Goal: Information Seeking & Learning: Learn about a topic

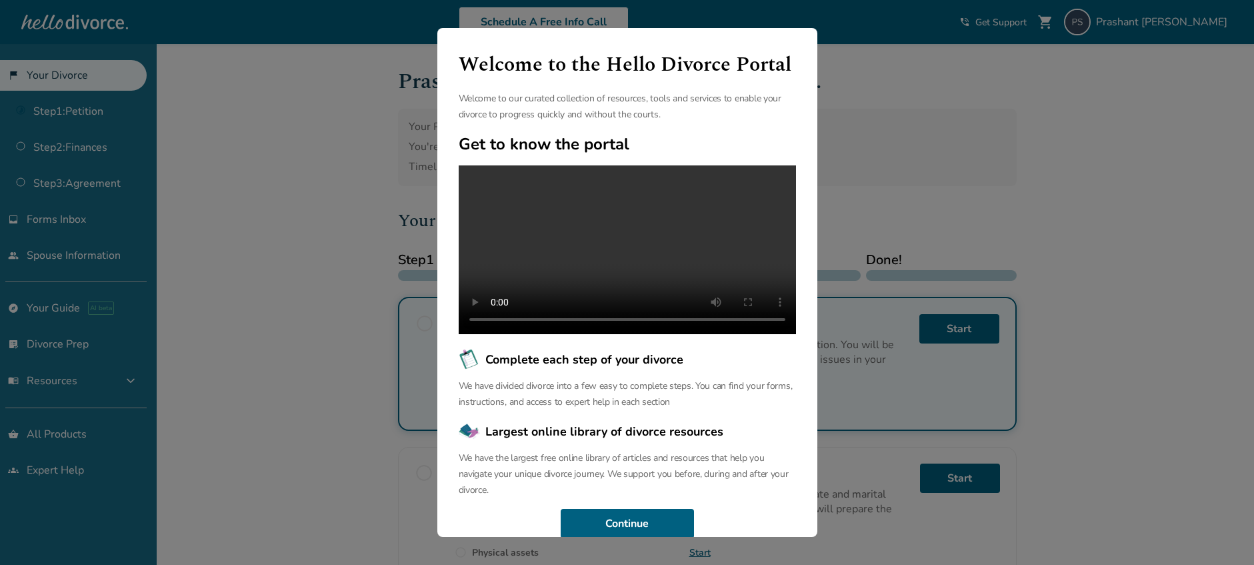
click at [963, 132] on div "Welcome to the Hello Divorce Portal Welcome to our curated collection of resour…" at bounding box center [627, 282] width 1254 height 565
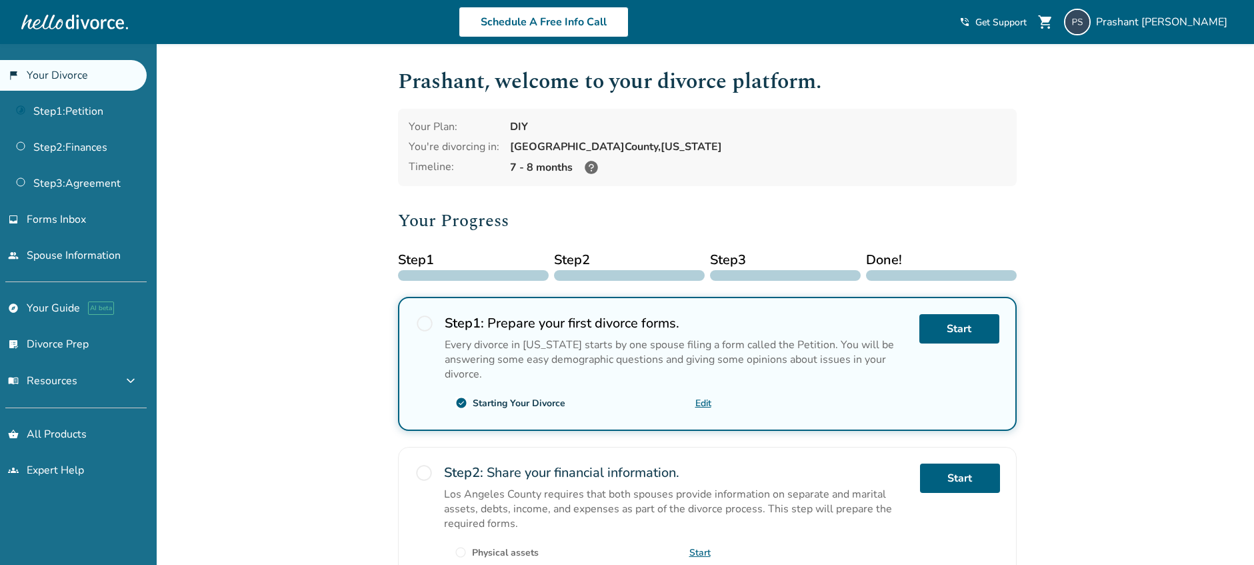
click at [1114, 150] on div "Added to cart Prashant , welcome to your divorce platform. Your Plan: DIY You'r…" at bounding box center [627, 497] width 1254 height 906
